Goal: Transaction & Acquisition: Obtain resource

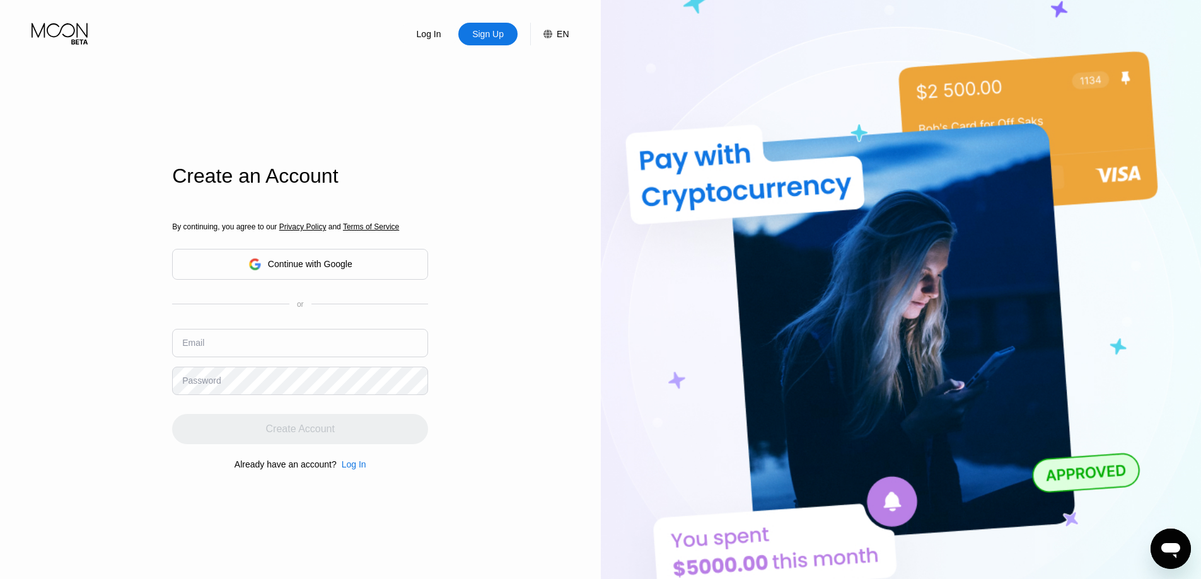
click at [343, 265] on div "Continue with Google" at bounding box center [310, 264] width 84 height 10
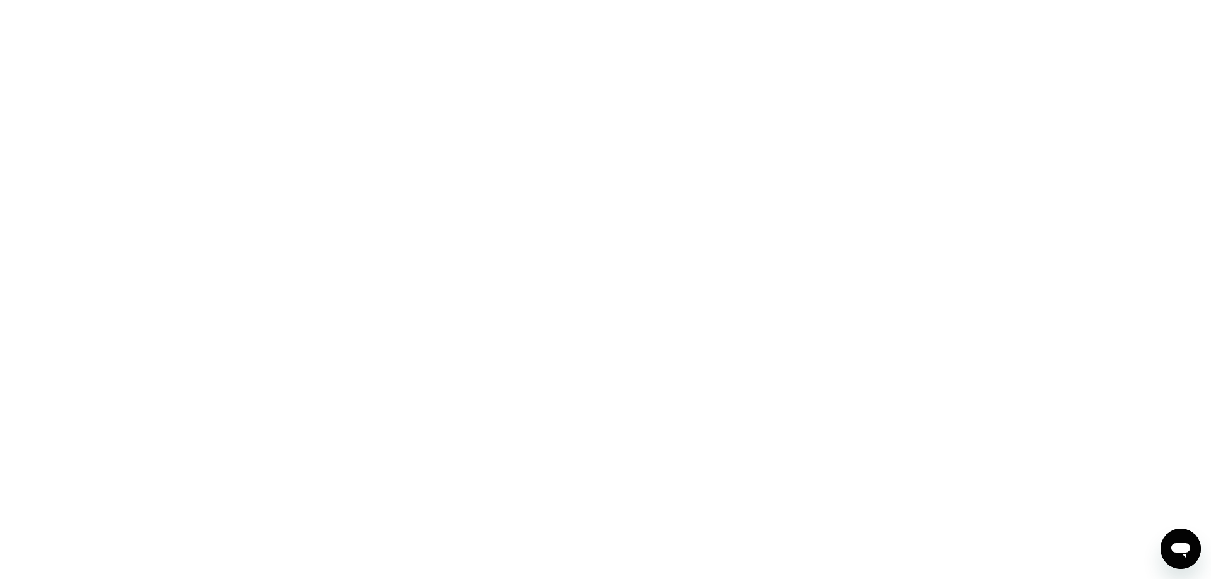
drag, startPoint x: 327, startPoint y: 250, endPoint x: 302, endPoint y: 106, distance: 145.8
click at [327, 250] on div at bounding box center [605, 289] width 1211 height 579
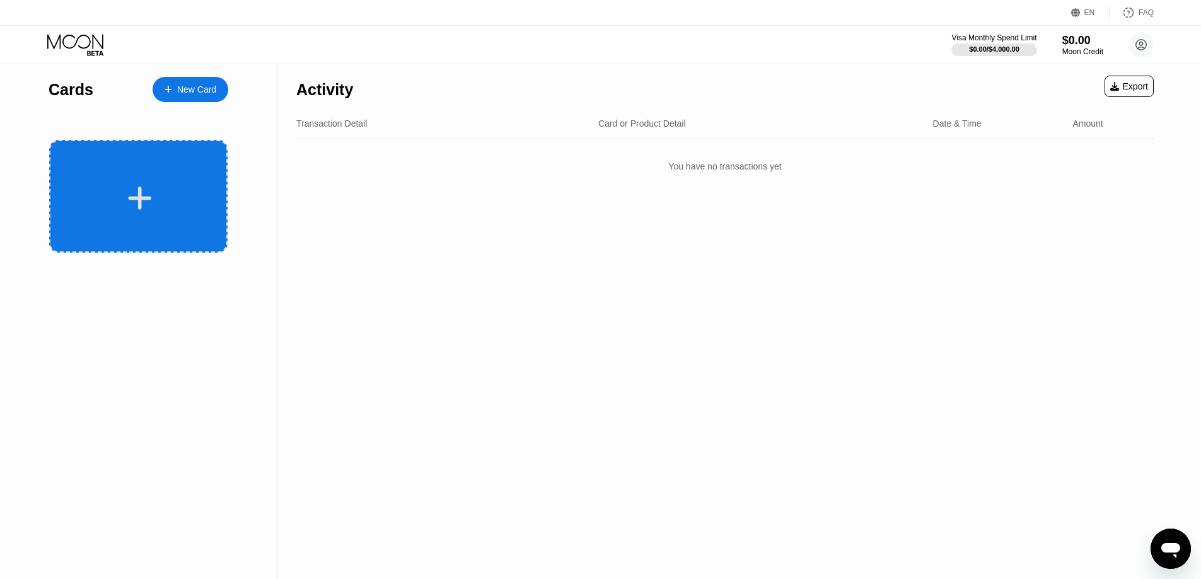
click at [111, 187] on div at bounding box center [140, 198] width 156 height 28
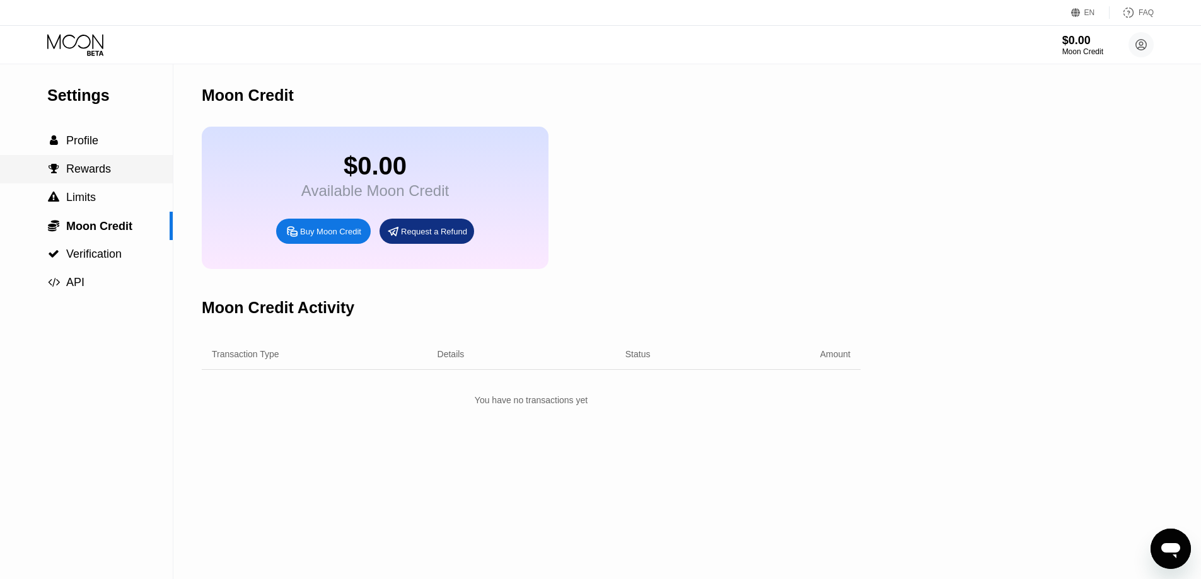
click at [103, 175] on span "Rewards" at bounding box center [88, 169] width 45 height 13
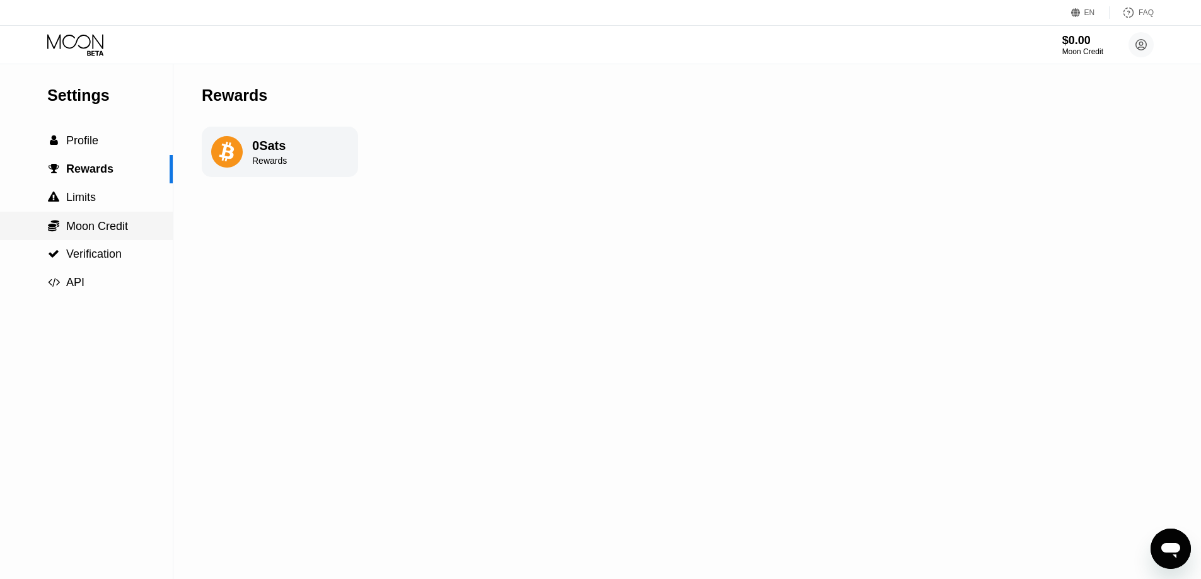
click at [101, 231] on span "Moon Credit" at bounding box center [97, 226] width 62 height 13
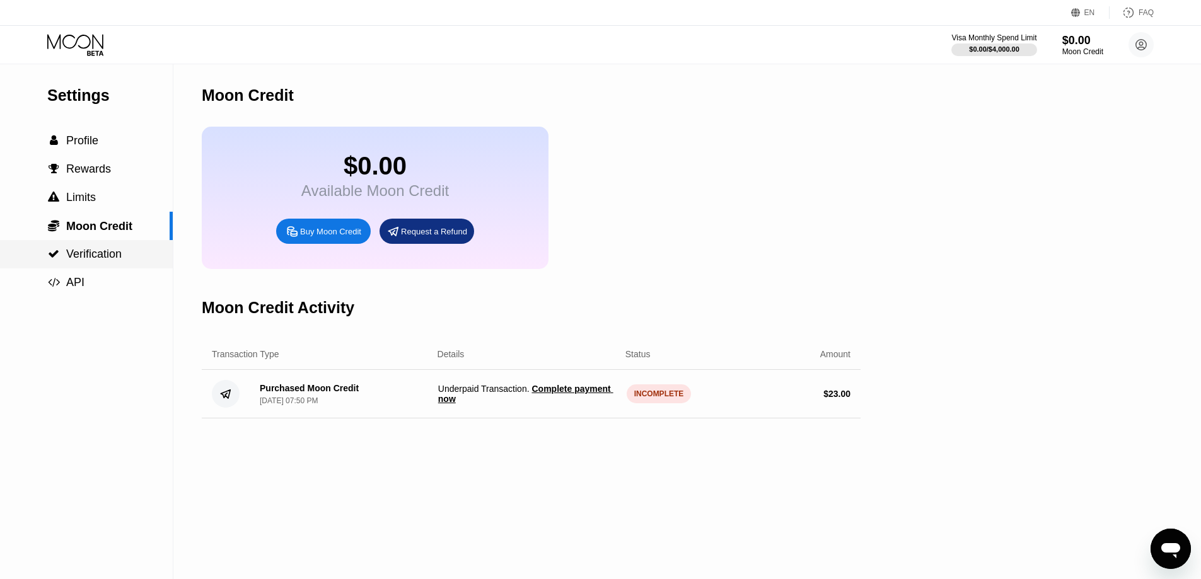
click at [98, 258] on span "Verification" at bounding box center [93, 254] width 55 height 13
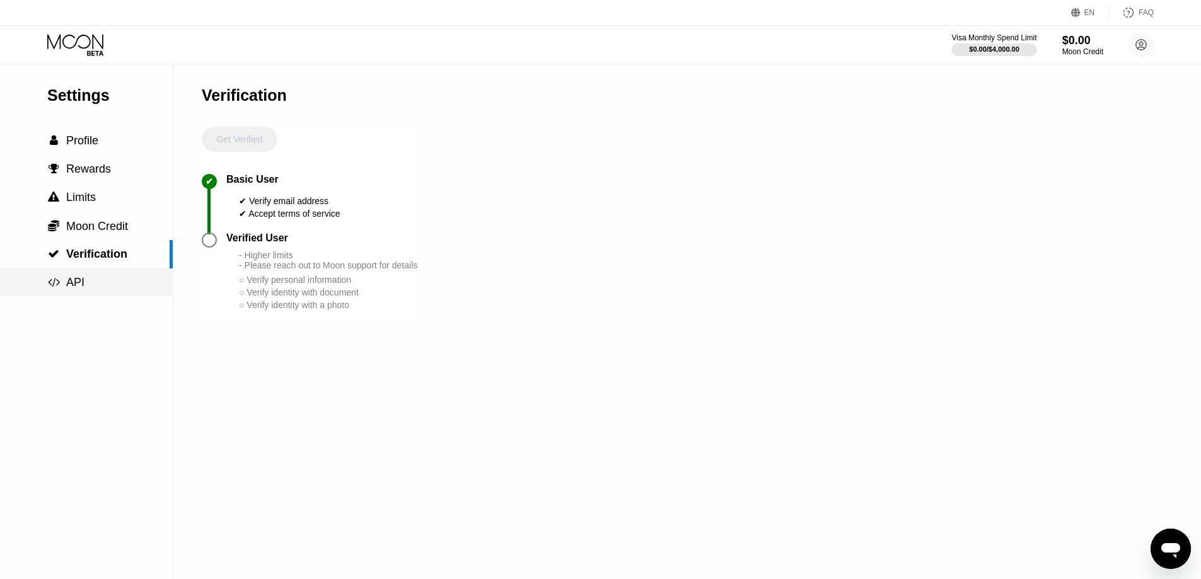
click at [79, 279] on span "API" at bounding box center [75, 282] width 18 height 13
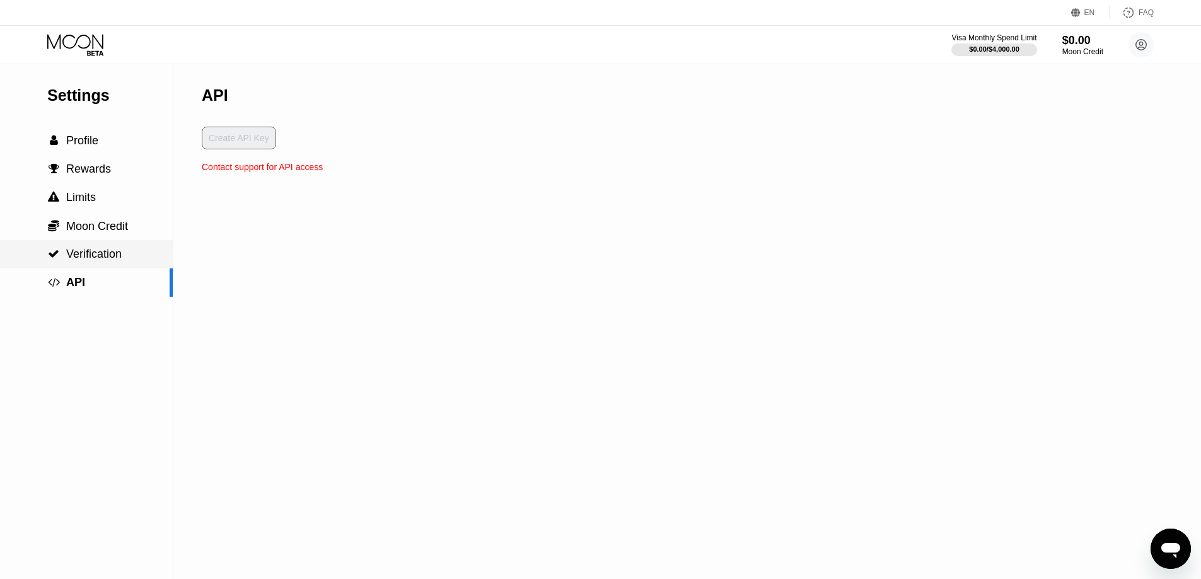
click at [93, 249] on div " Verification" at bounding box center [86, 254] width 173 height 28
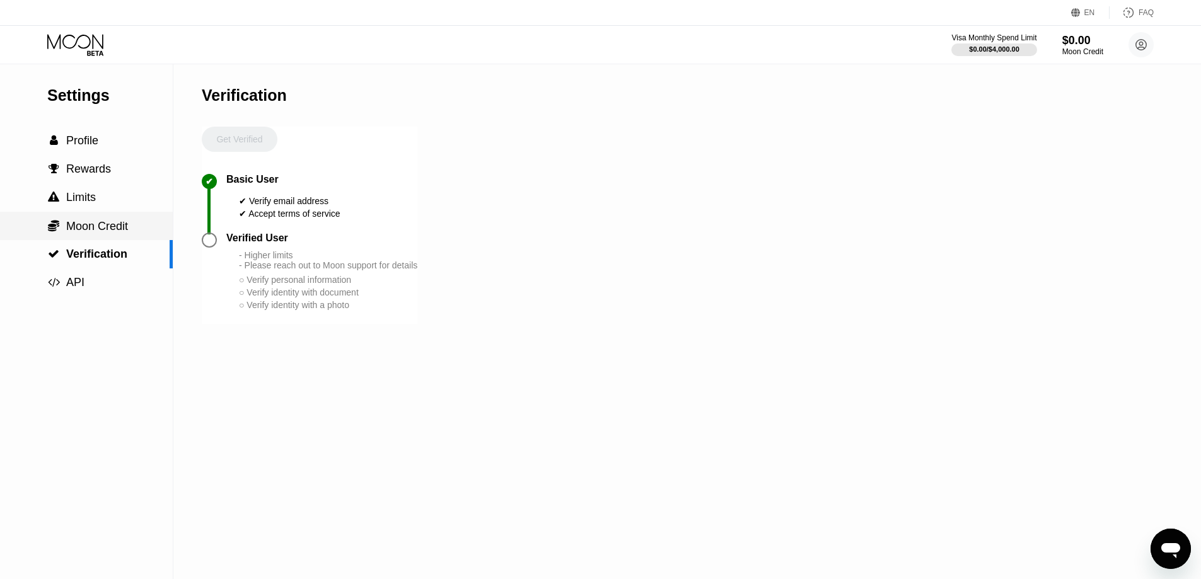
click at [102, 226] on span "Moon Credit" at bounding box center [97, 226] width 62 height 13
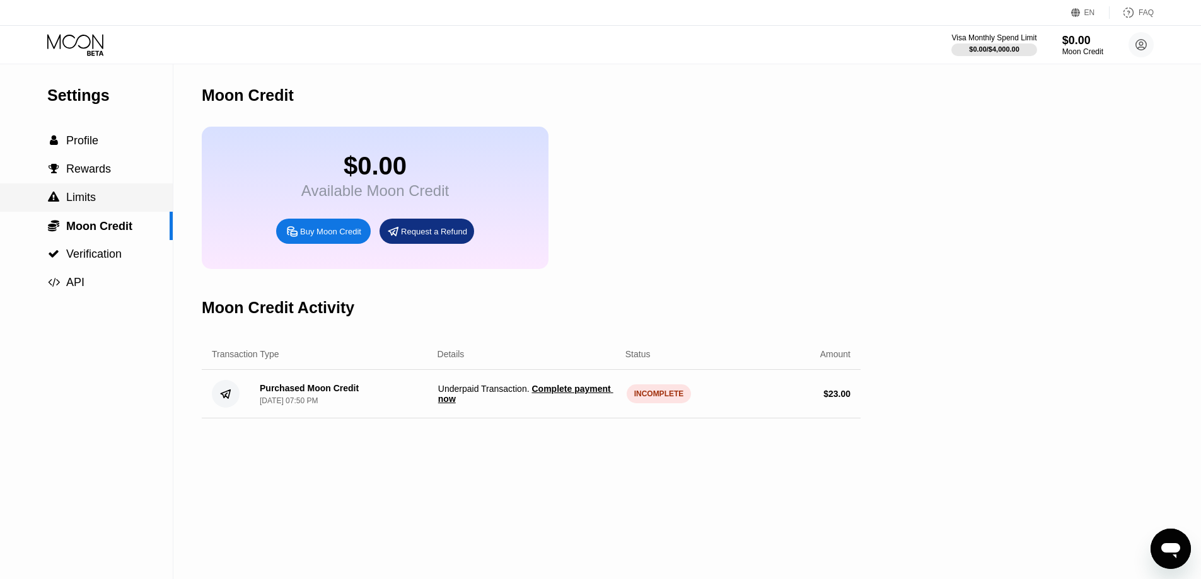
click at [99, 204] on div " Limits" at bounding box center [86, 197] width 173 height 13
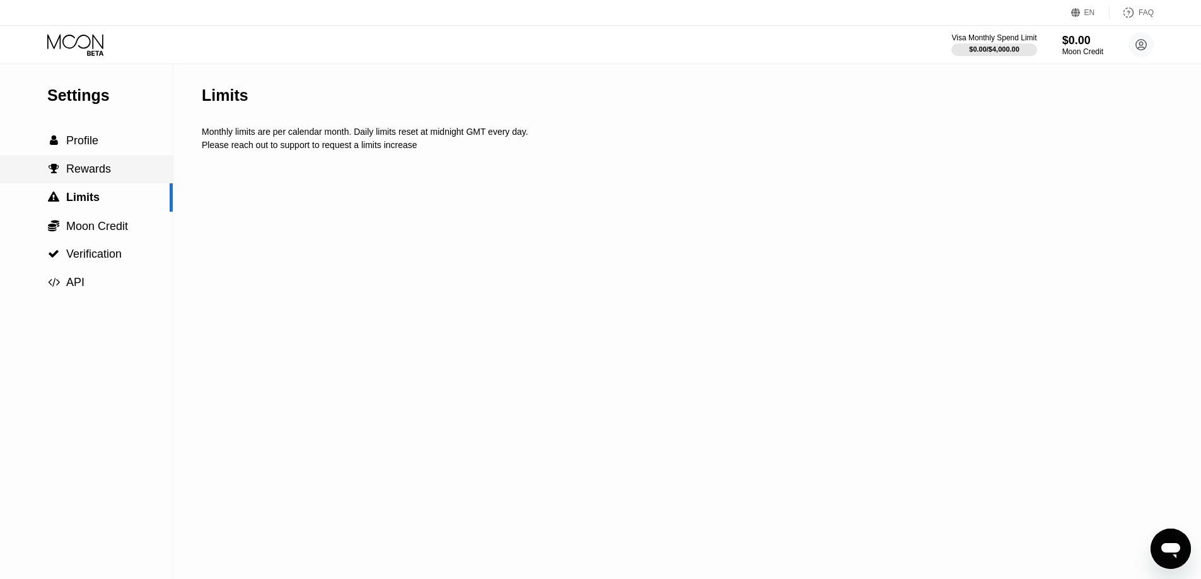
click at [100, 174] on span "Rewards" at bounding box center [88, 169] width 45 height 13
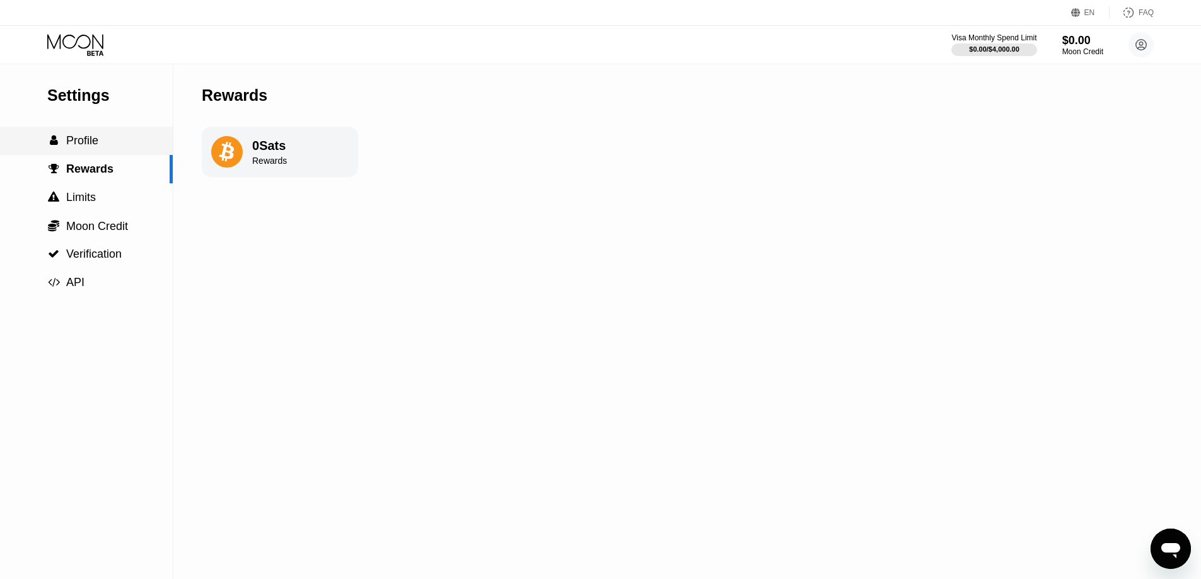
click at [95, 140] on span "Profile" at bounding box center [82, 140] width 32 height 13
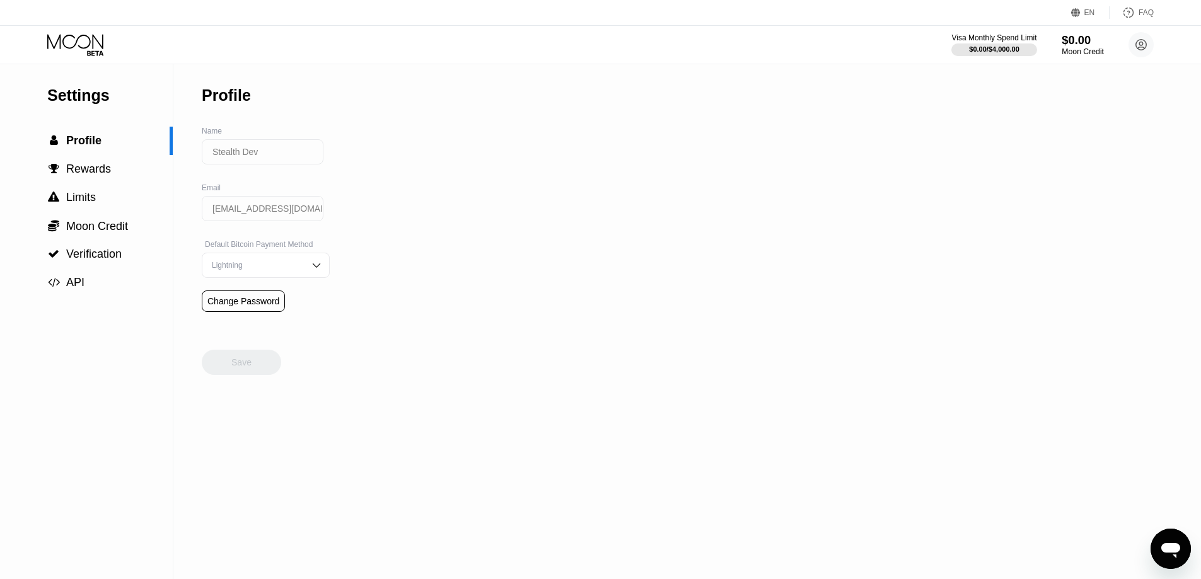
click at [1076, 47] on div "$0.00" at bounding box center [1083, 39] width 42 height 13
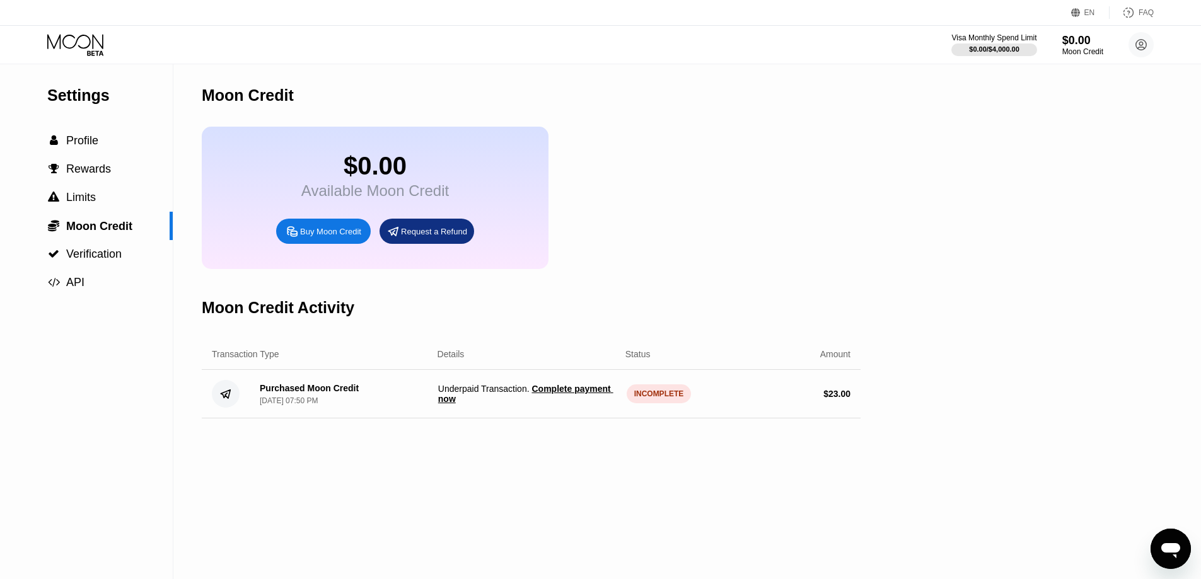
click at [983, 26] on div "Visa Monthly Spend Limit $0.00 / $4,000.00 $0.00 Moon Credit Stealth Dev stealt…" at bounding box center [600, 45] width 1201 height 38
click at [984, 38] on div "Visa Monthly Spend Limit" at bounding box center [994, 37] width 87 height 9
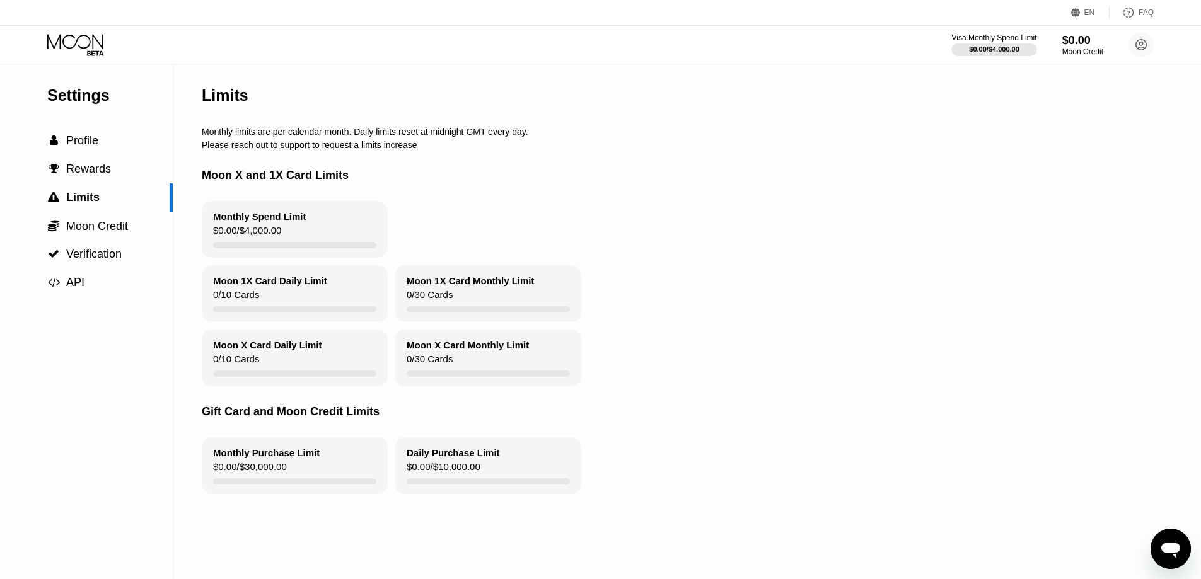
click at [95, 102] on div "Settings" at bounding box center [109, 95] width 125 height 18
click at [989, 43] on div "$0.00 / $4,000.00" at bounding box center [994, 49] width 87 height 14
click at [1093, 42] on div "$0.00" at bounding box center [1083, 39] width 42 height 13
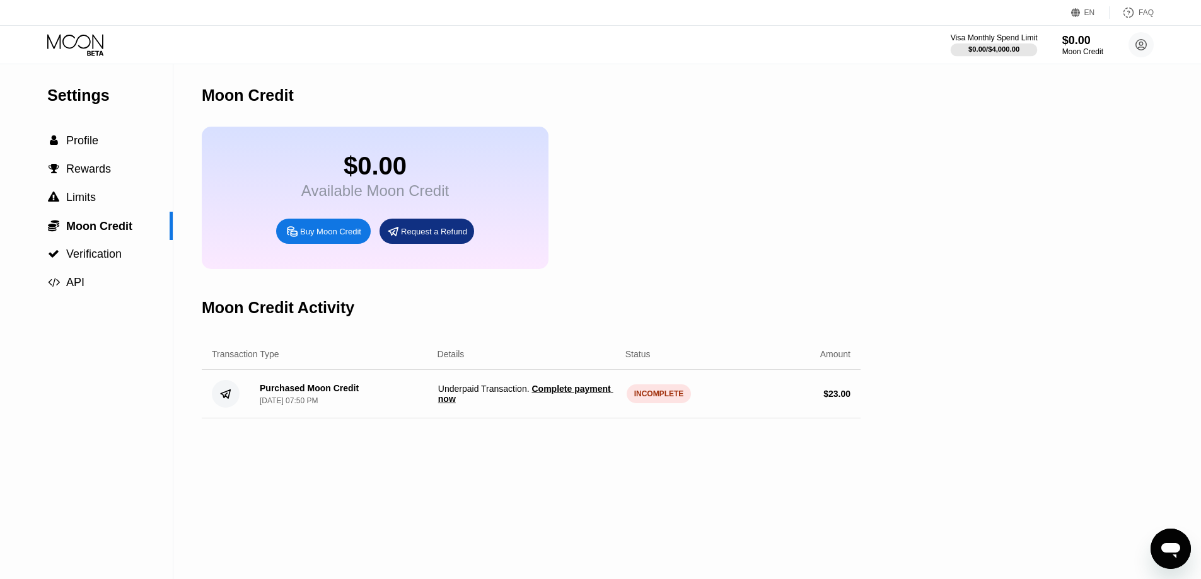
click at [1004, 44] on div at bounding box center [994, 50] width 87 height 13
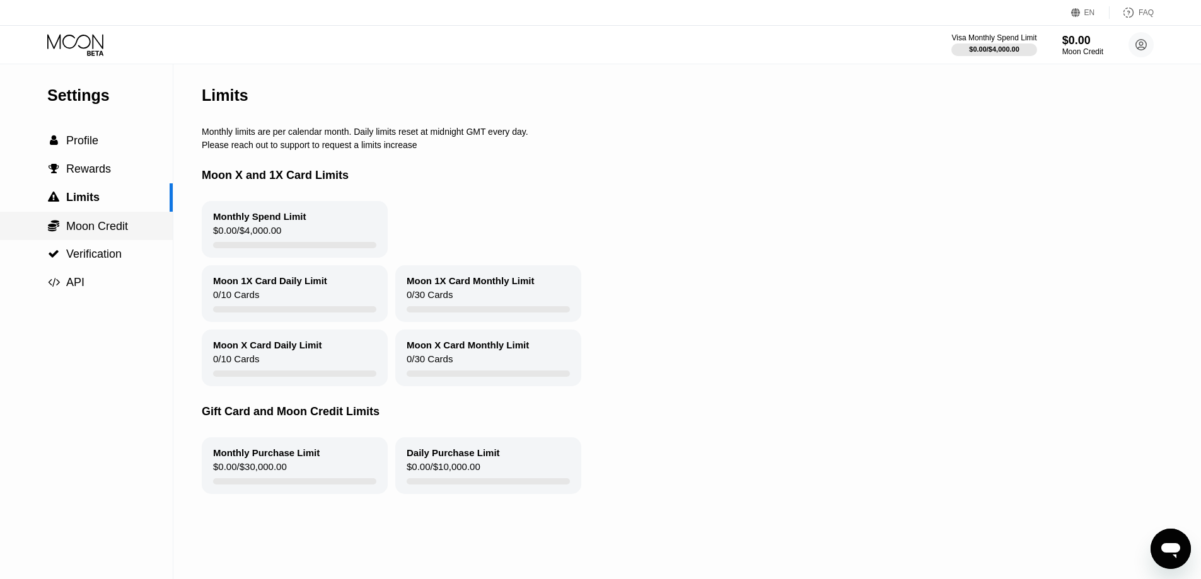
click at [88, 230] on span "Moon Credit" at bounding box center [97, 226] width 62 height 13
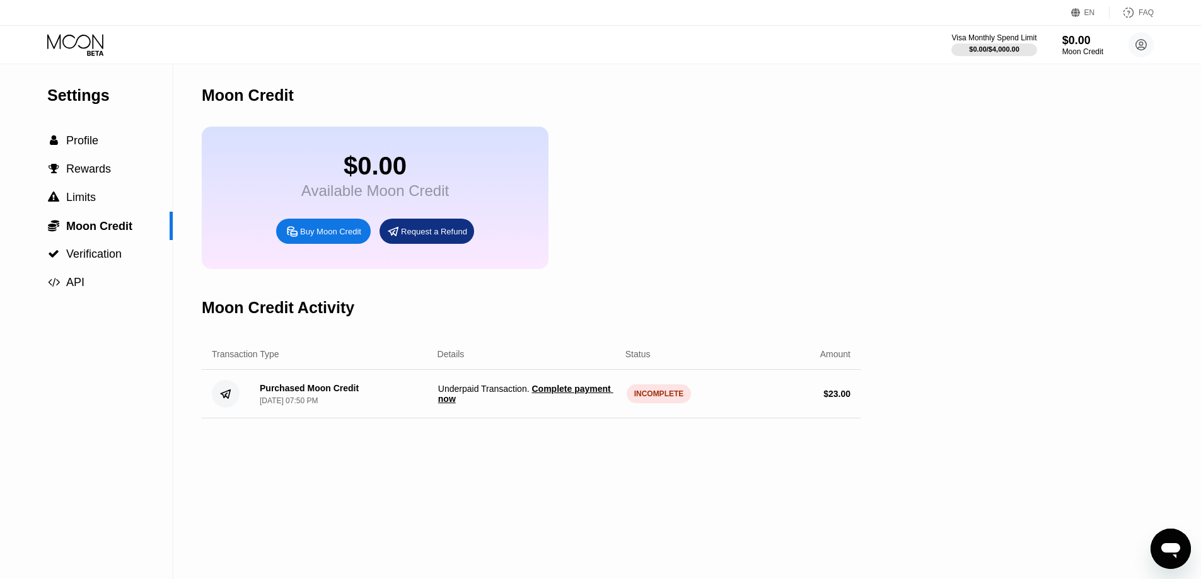
click at [577, 401] on span "Complete payment now" at bounding box center [525, 394] width 175 height 20
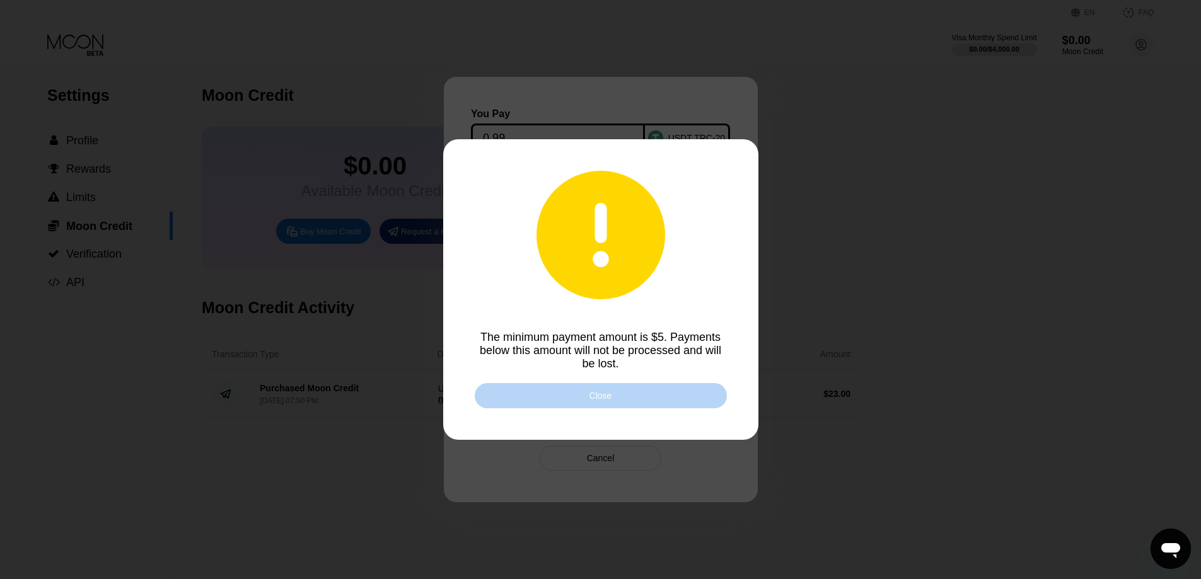
click at [589, 399] on div "Close" at bounding box center [601, 395] width 252 height 25
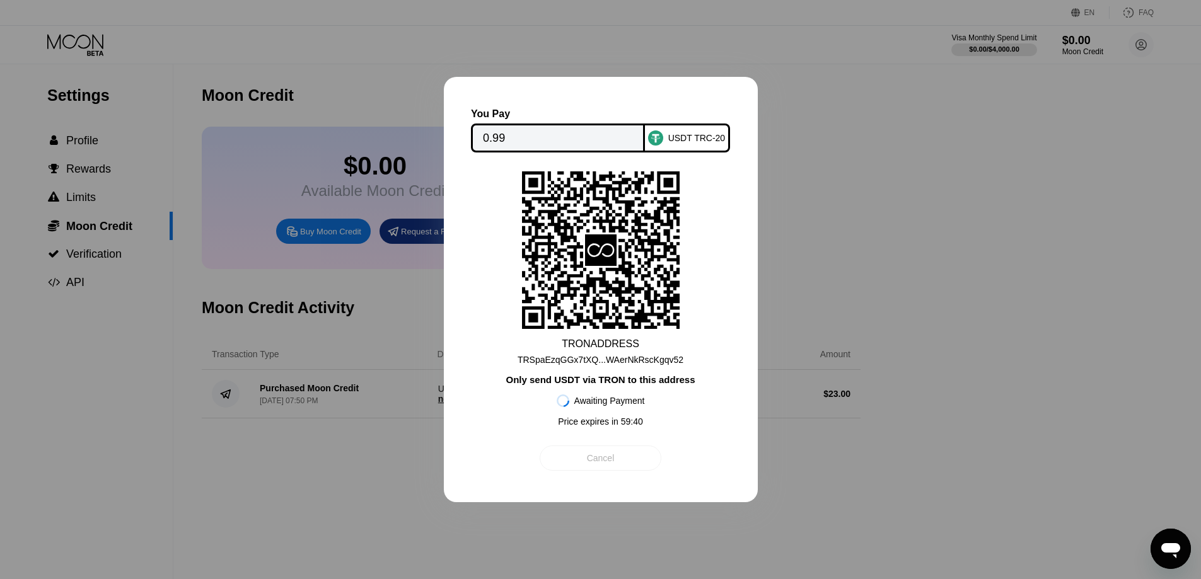
click at [607, 462] on div "Cancel" at bounding box center [601, 458] width 28 height 11
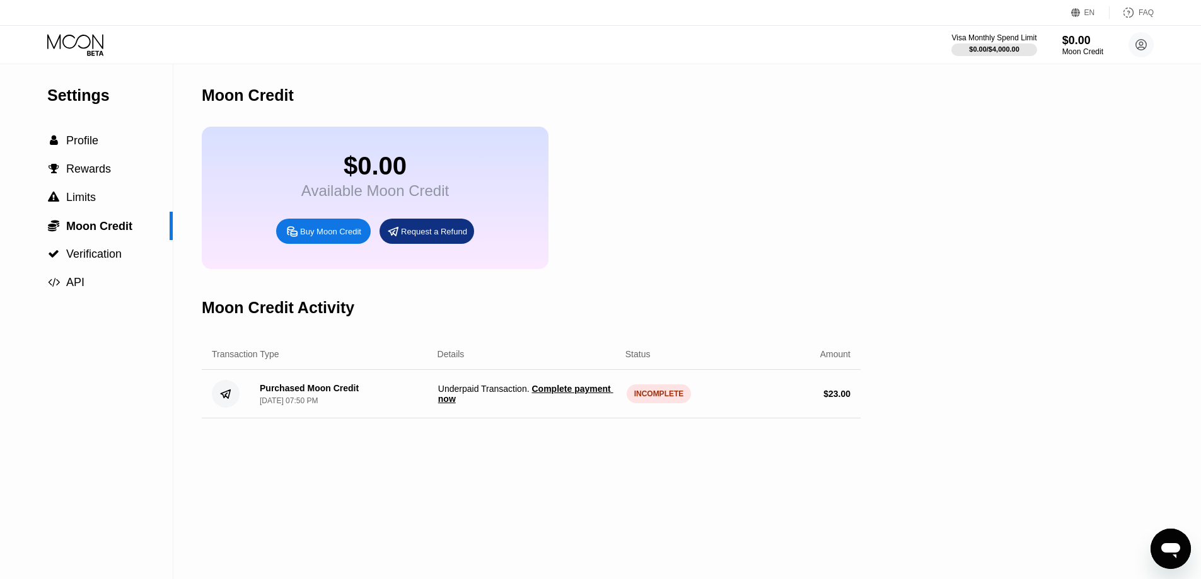
click at [560, 404] on span "Complete payment now" at bounding box center [525, 394] width 175 height 20
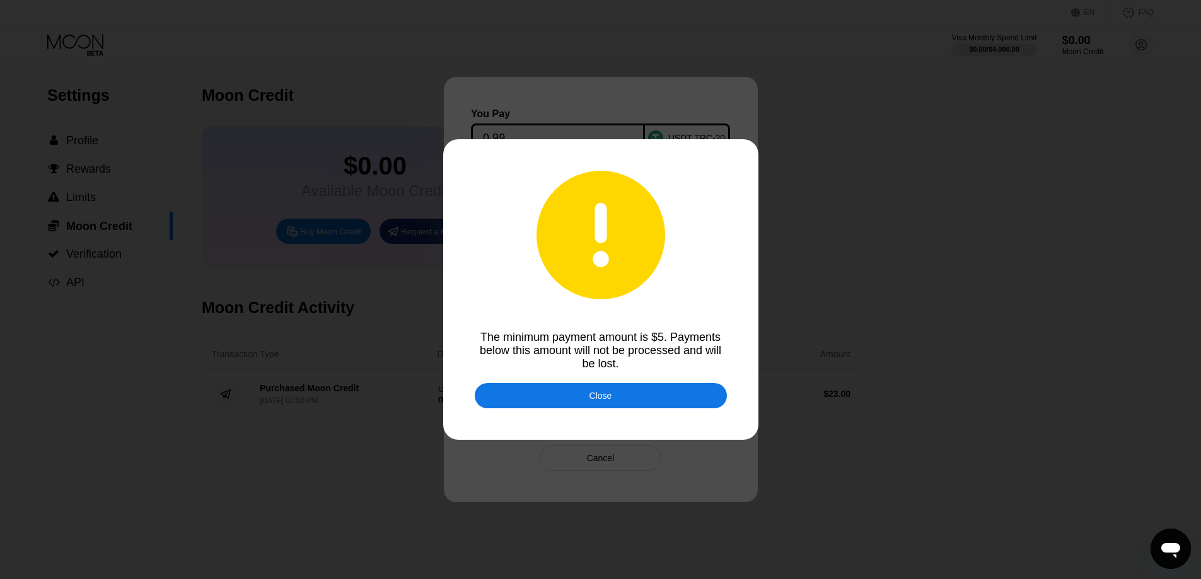
click at [632, 394] on div "Close" at bounding box center [601, 395] width 252 height 25
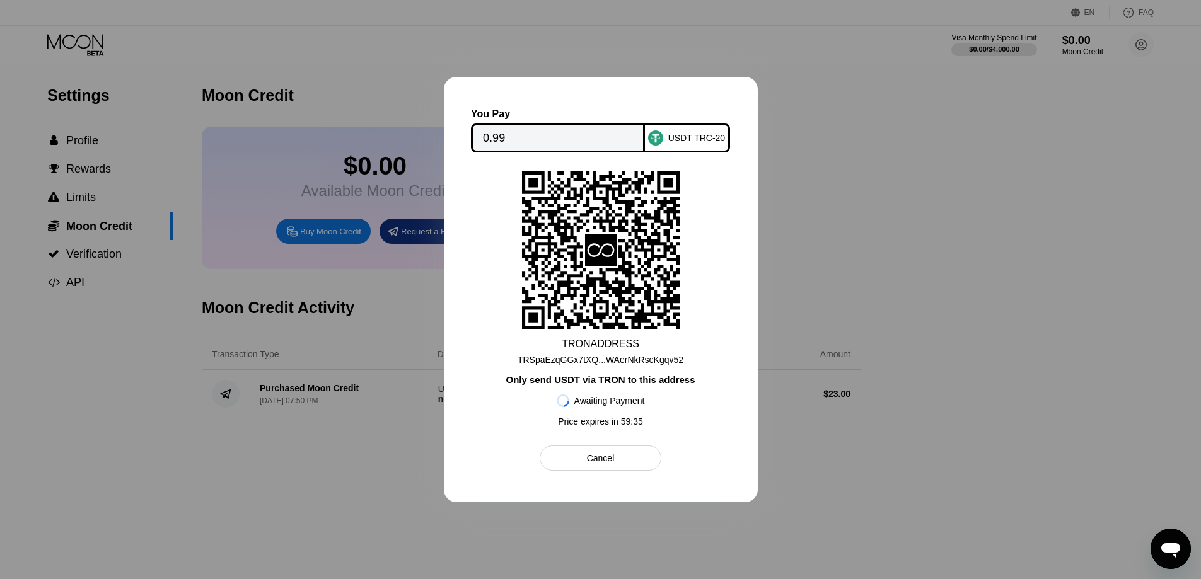
click at [632, 460] on div "Cancel" at bounding box center [601, 458] width 122 height 25
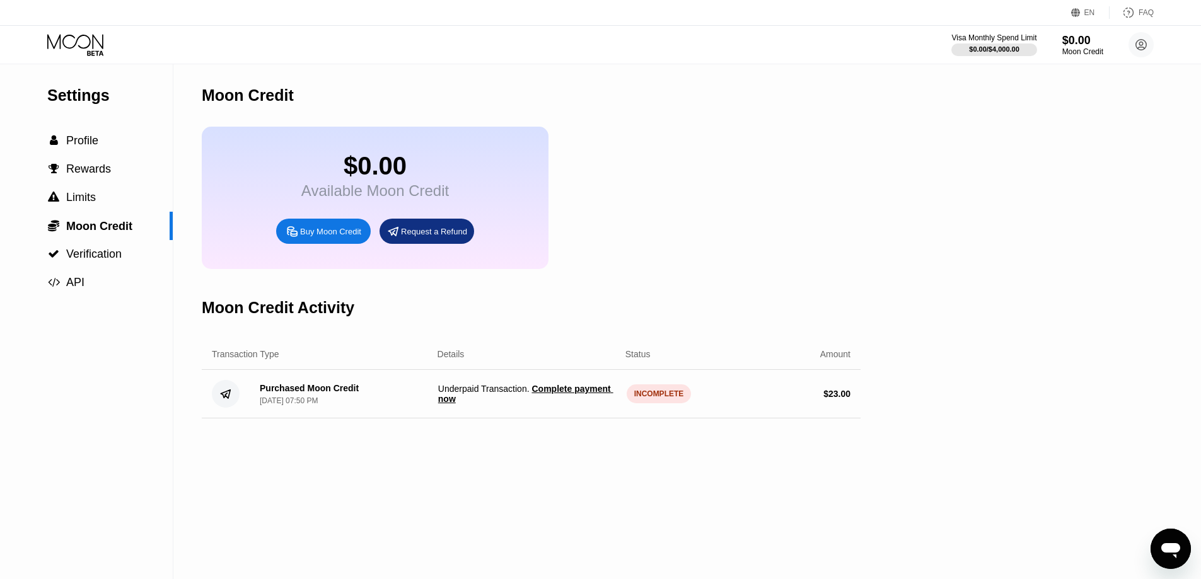
click at [794, 264] on div "$0.00 Available Moon Credit Buy Moon Credit Request a Refund" at bounding box center [531, 198] width 659 height 142
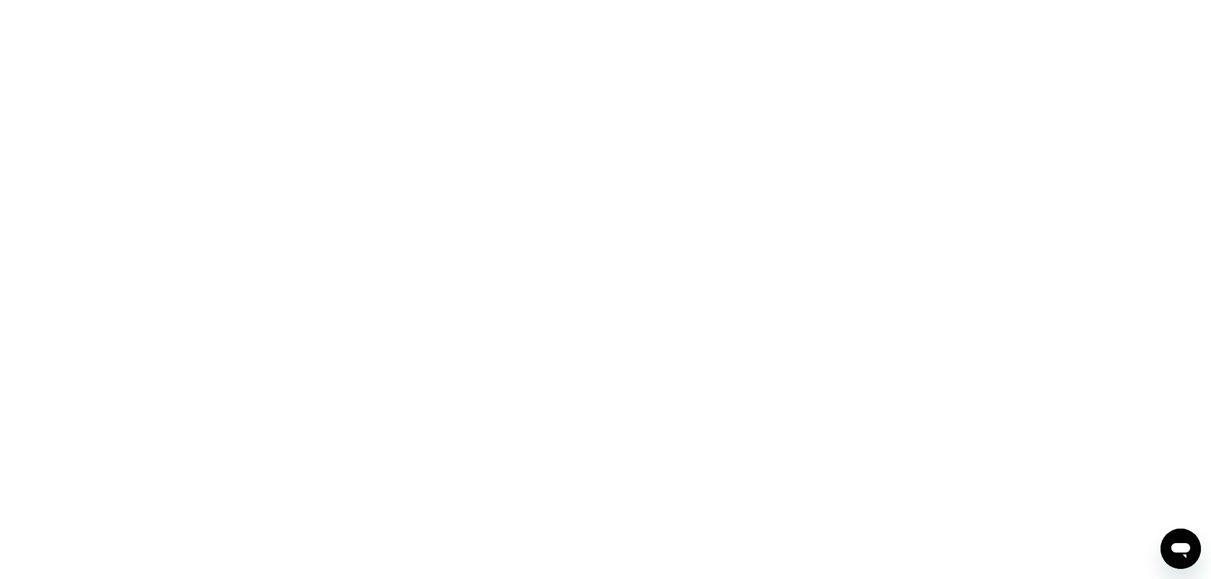
drag, startPoint x: 711, startPoint y: 165, endPoint x: 721, endPoint y: 156, distance: 12.5
click at [711, 165] on div at bounding box center [605, 289] width 1211 height 579
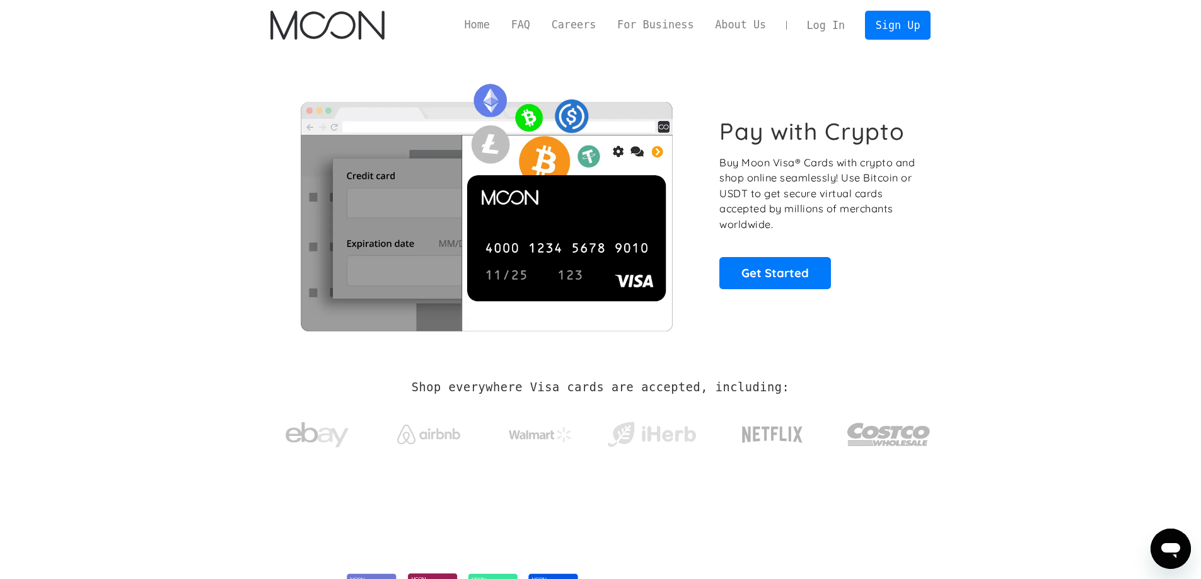
click at [831, 21] on link "Log In" at bounding box center [825, 25] width 59 height 28
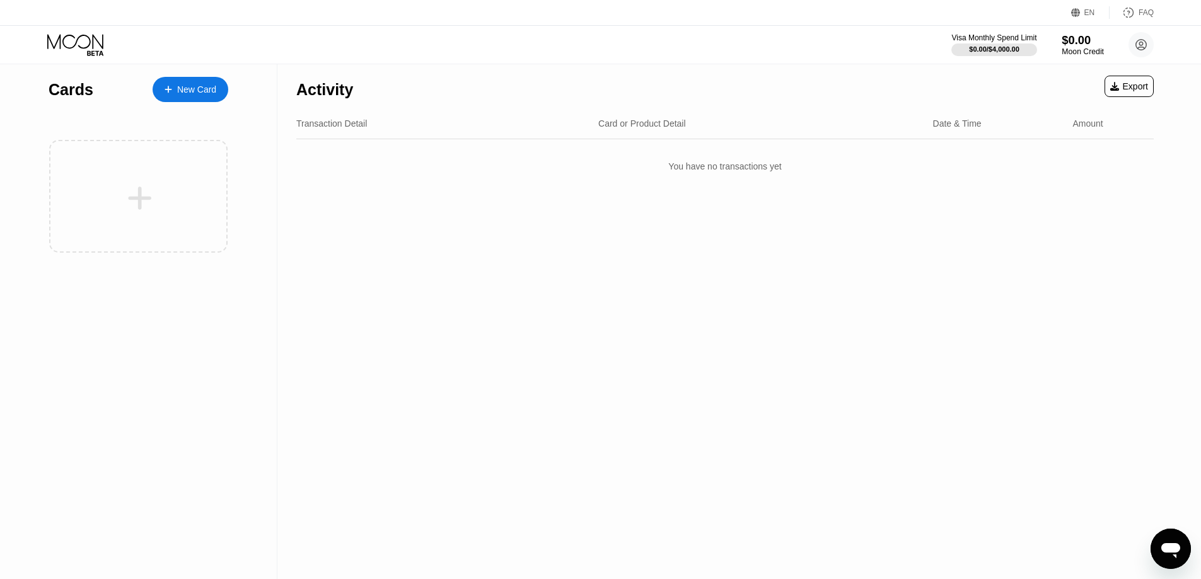
click at [1071, 38] on div "$0.00" at bounding box center [1083, 39] width 42 height 13
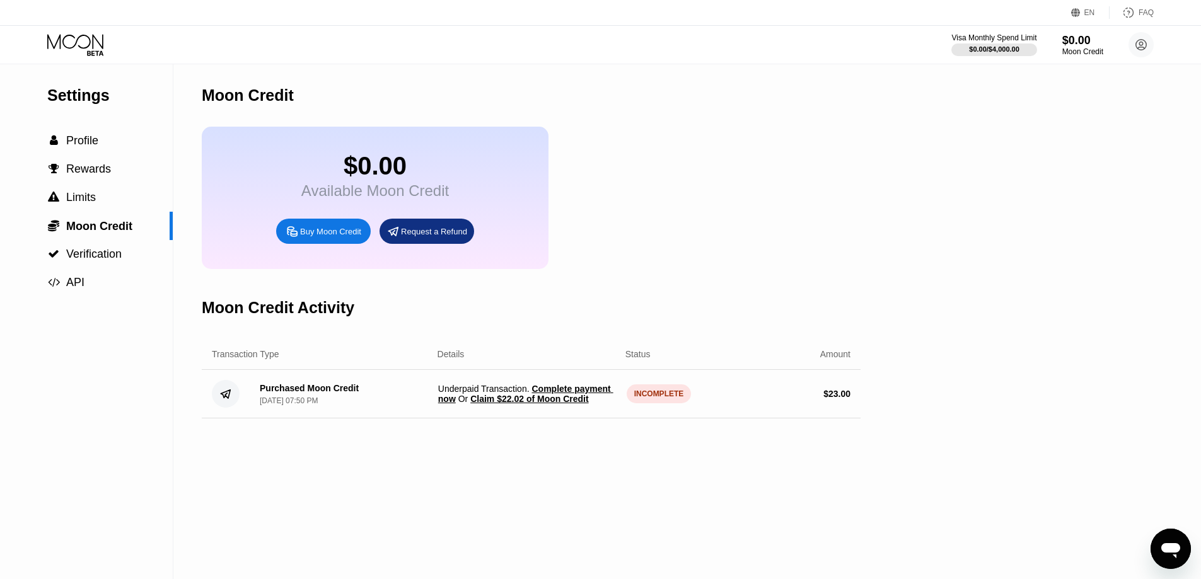
click at [654, 404] on div "INCOMPLETE" at bounding box center [659, 394] width 65 height 19
click at [315, 393] on div "Purchased Moon Credit" at bounding box center [309, 388] width 99 height 10
click at [509, 404] on span "Claim $22.02 of Moon Credit" at bounding box center [529, 399] width 118 height 10
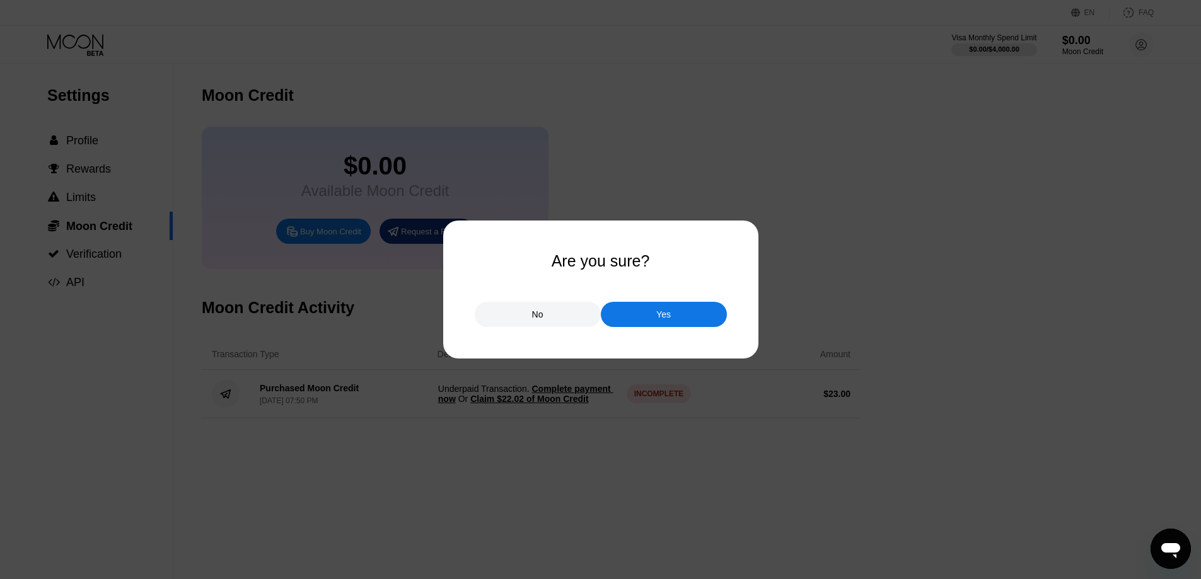
click at [662, 315] on div "Yes" at bounding box center [663, 314] width 15 height 11
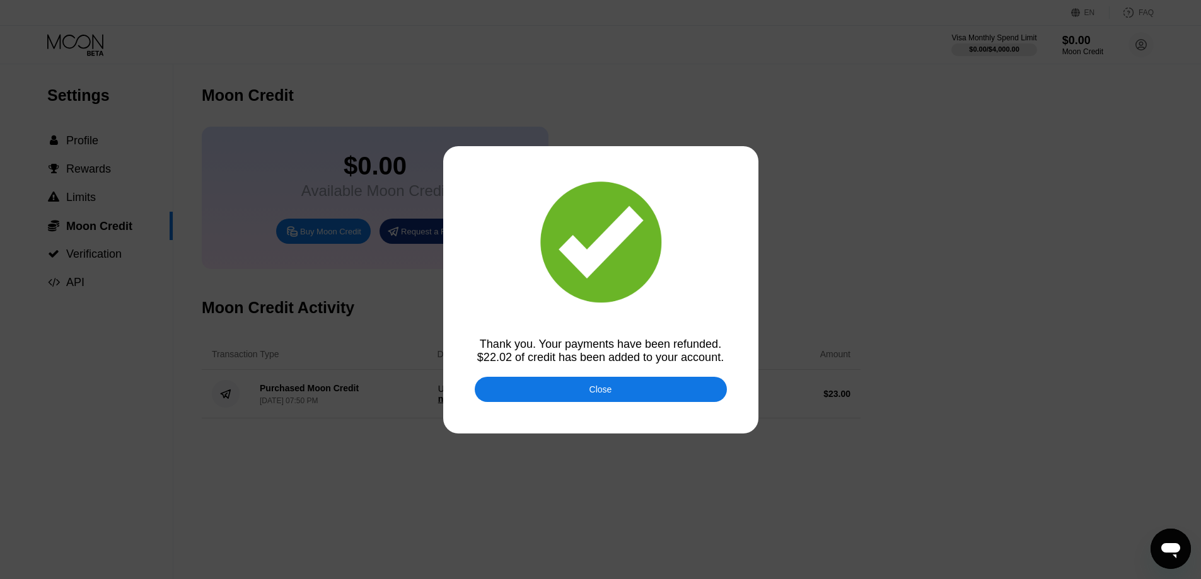
click at [592, 393] on div "Close" at bounding box center [601, 390] width 23 height 10
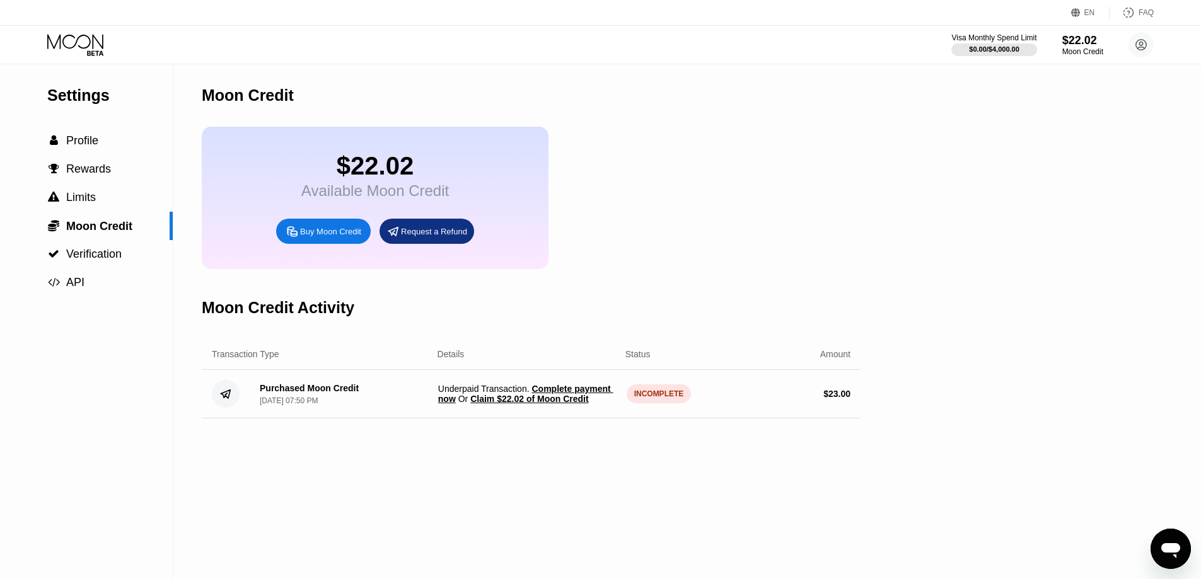
click at [759, 254] on div "$22.02 Available Moon Credit Buy Moon Credit Request a Refund" at bounding box center [531, 198] width 659 height 142
click at [73, 147] on span "Profile" at bounding box center [82, 140] width 32 height 13
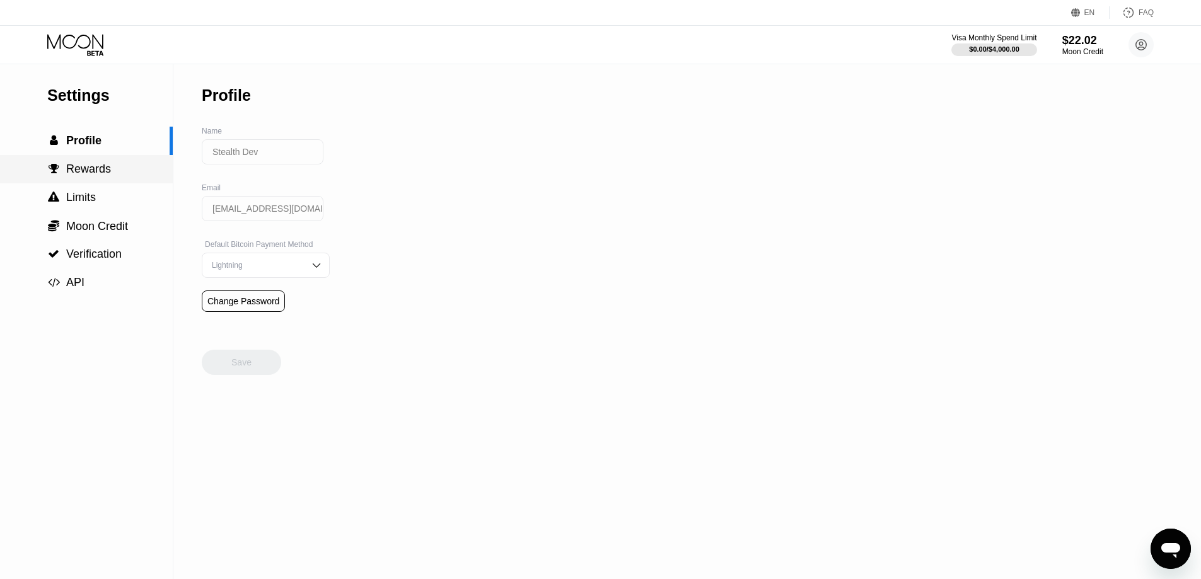
click at [78, 169] on span "Rewards" at bounding box center [88, 169] width 45 height 13
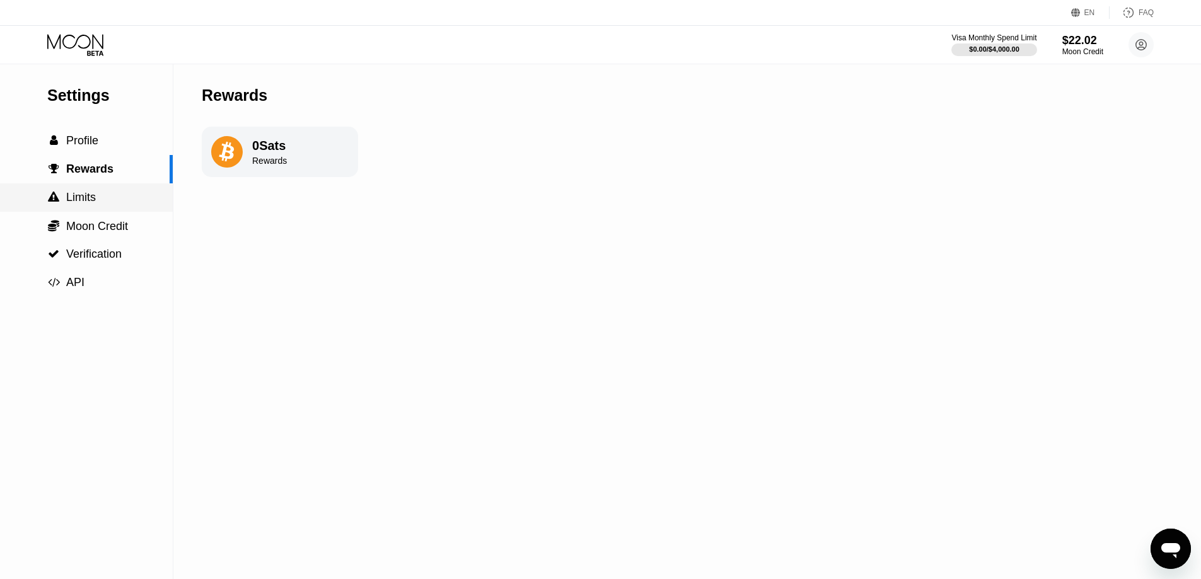
click at [86, 201] on span "Limits" at bounding box center [81, 197] width 30 height 13
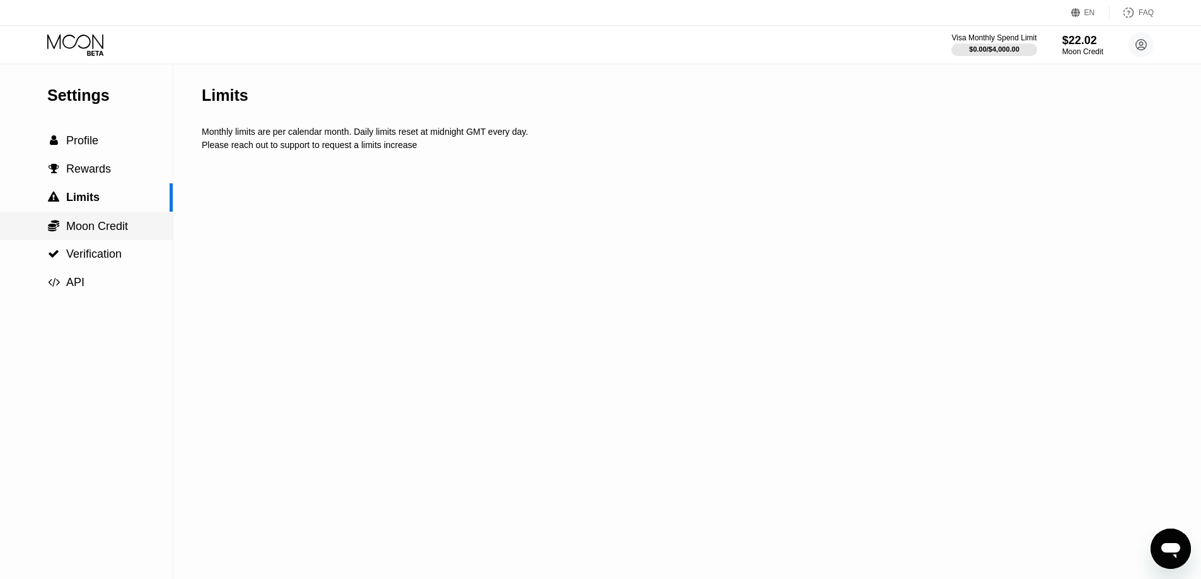
click at [88, 228] on span "Moon Credit" at bounding box center [97, 226] width 62 height 13
